Goal: Task Accomplishment & Management: Use online tool/utility

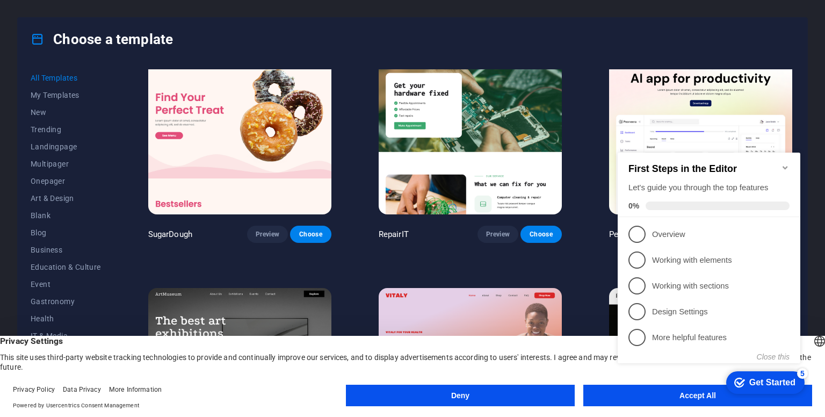
scroll to position [24, 0]
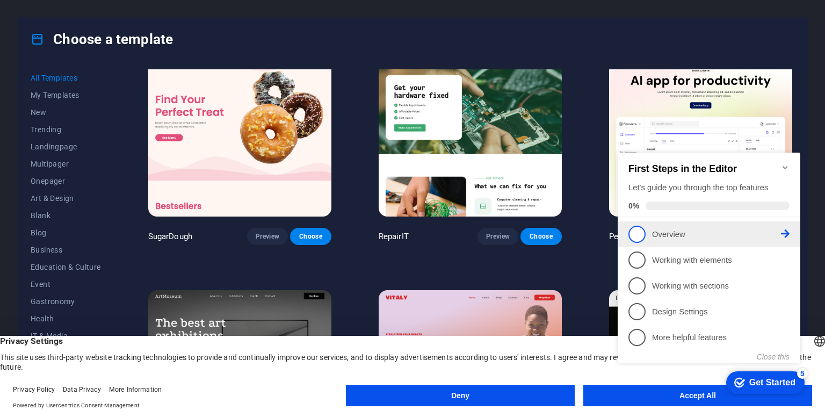
click at [635, 238] on span "1" at bounding box center [636, 234] width 17 height 17
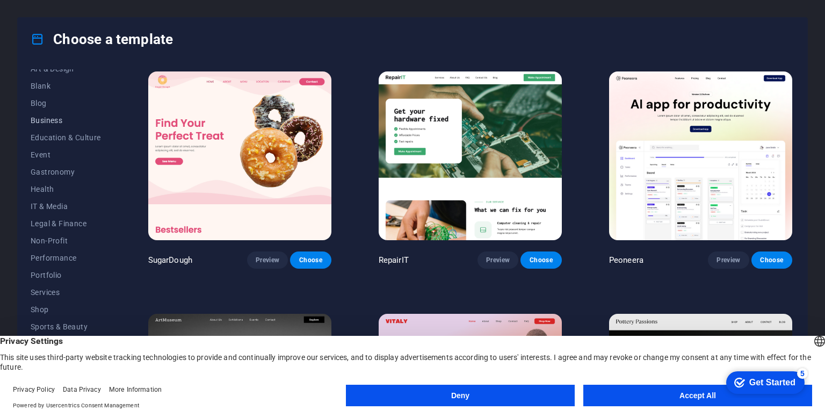
scroll to position [0, 0]
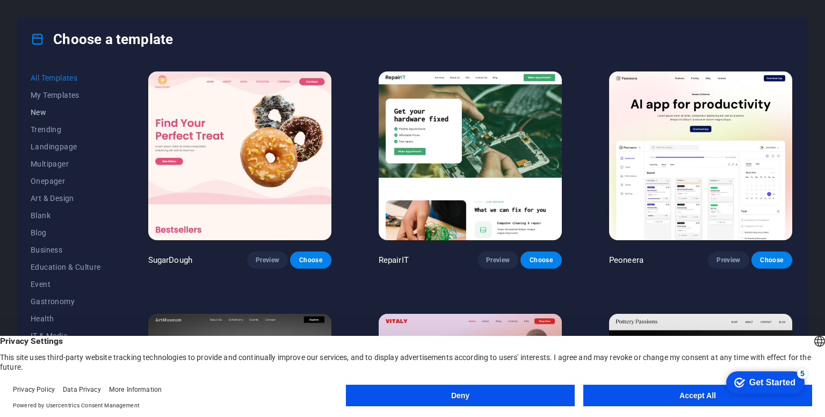
click at [49, 111] on span "New" at bounding box center [66, 112] width 70 height 9
click at [47, 111] on span "New" at bounding box center [66, 112] width 70 height 9
click at [518, 394] on button "Deny" at bounding box center [460, 395] width 229 height 21
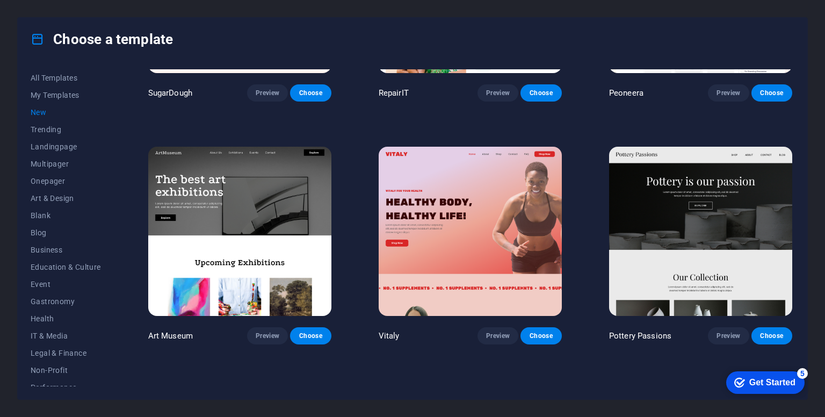
scroll to position [168, 0]
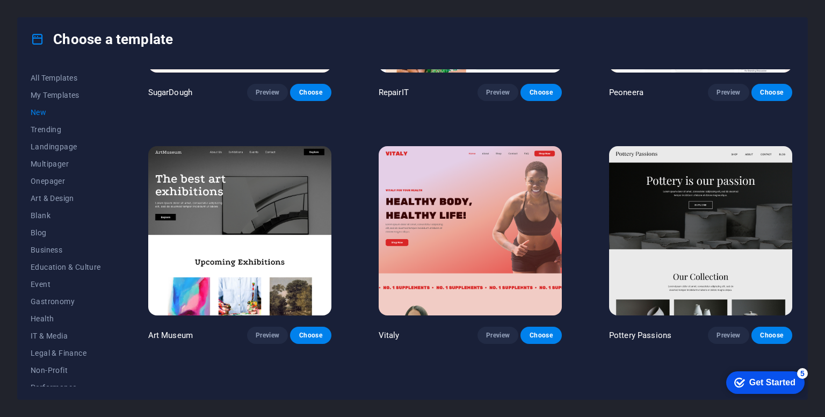
click at [772, 384] on div "Get Started" at bounding box center [772, 383] width 46 height 10
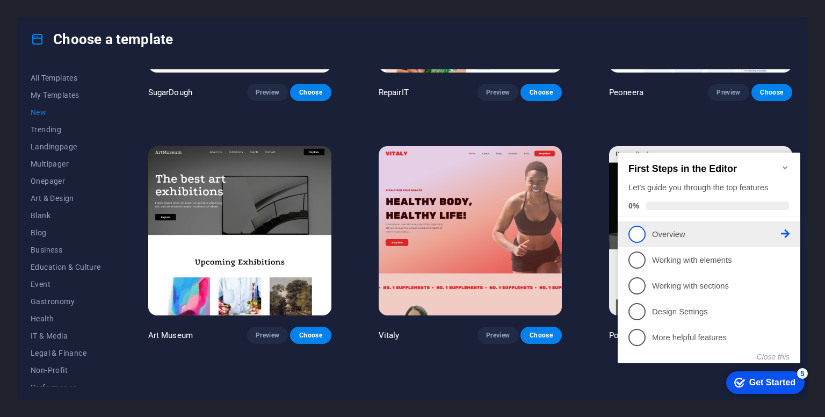
click at [635, 233] on span "1" at bounding box center [636, 234] width 17 height 17
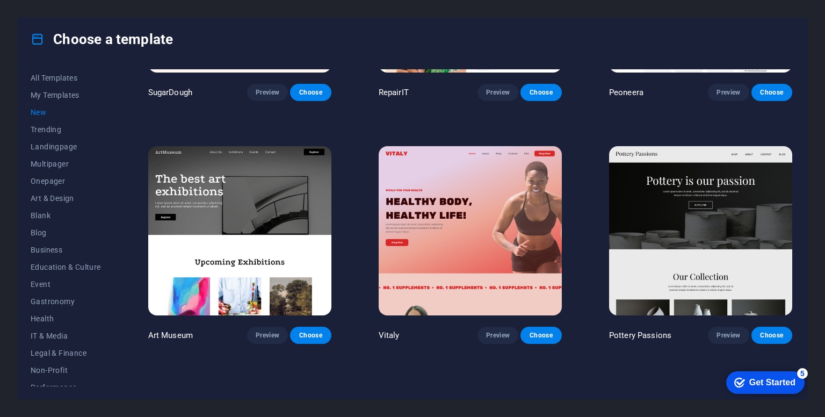
click at [738, 381] on icon "Get Started 5 items remaining, 0% complete" at bounding box center [739, 383] width 11 height 10
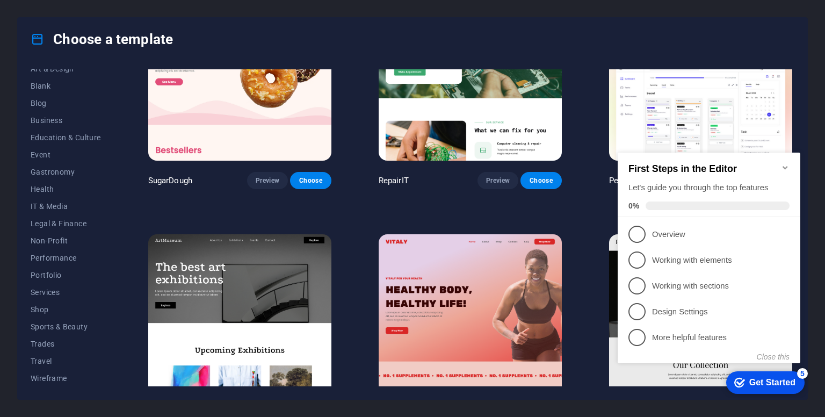
scroll to position [0, 0]
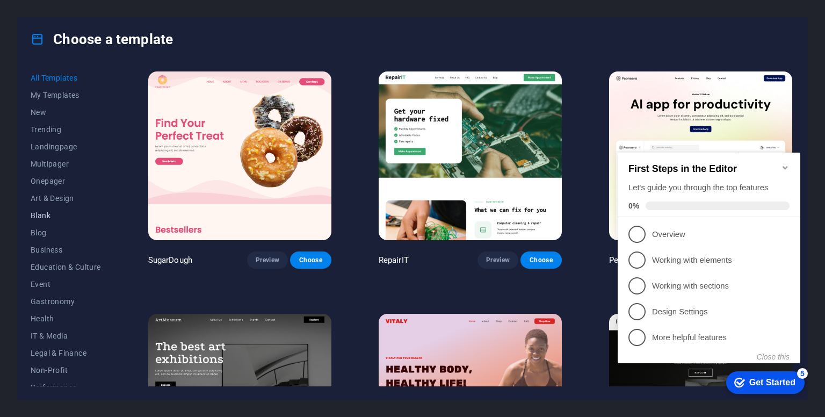
scroll to position [129, 0]
